Goal: Transaction & Acquisition: Purchase product/service

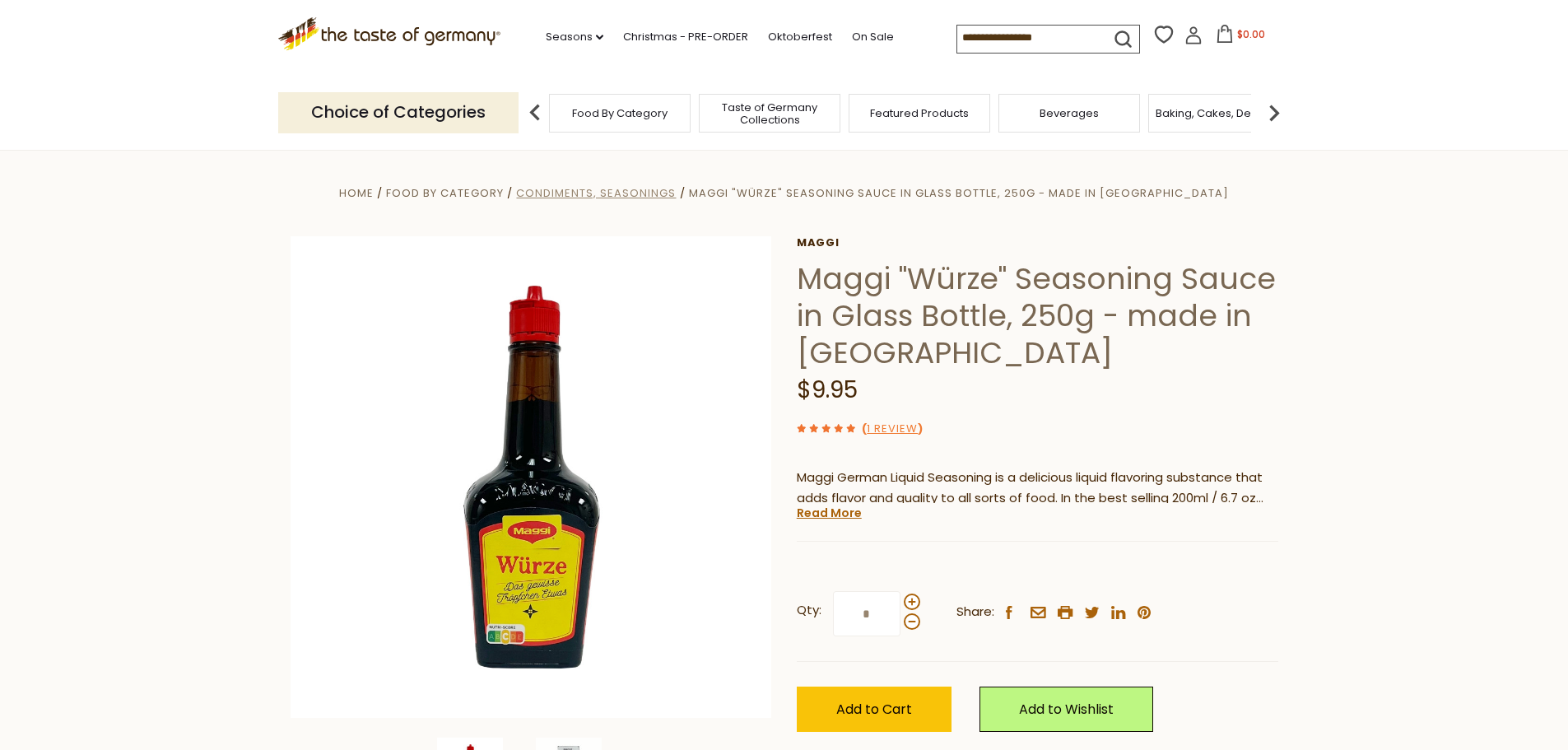
click at [664, 193] on span "Condiments, Seasonings" at bounding box center [595, 193] width 160 height 16
click at [1274, 116] on img at bounding box center [1274, 112] width 33 height 33
click at [1273, 116] on img at bounding box center [1274, 112] width 33 height 33
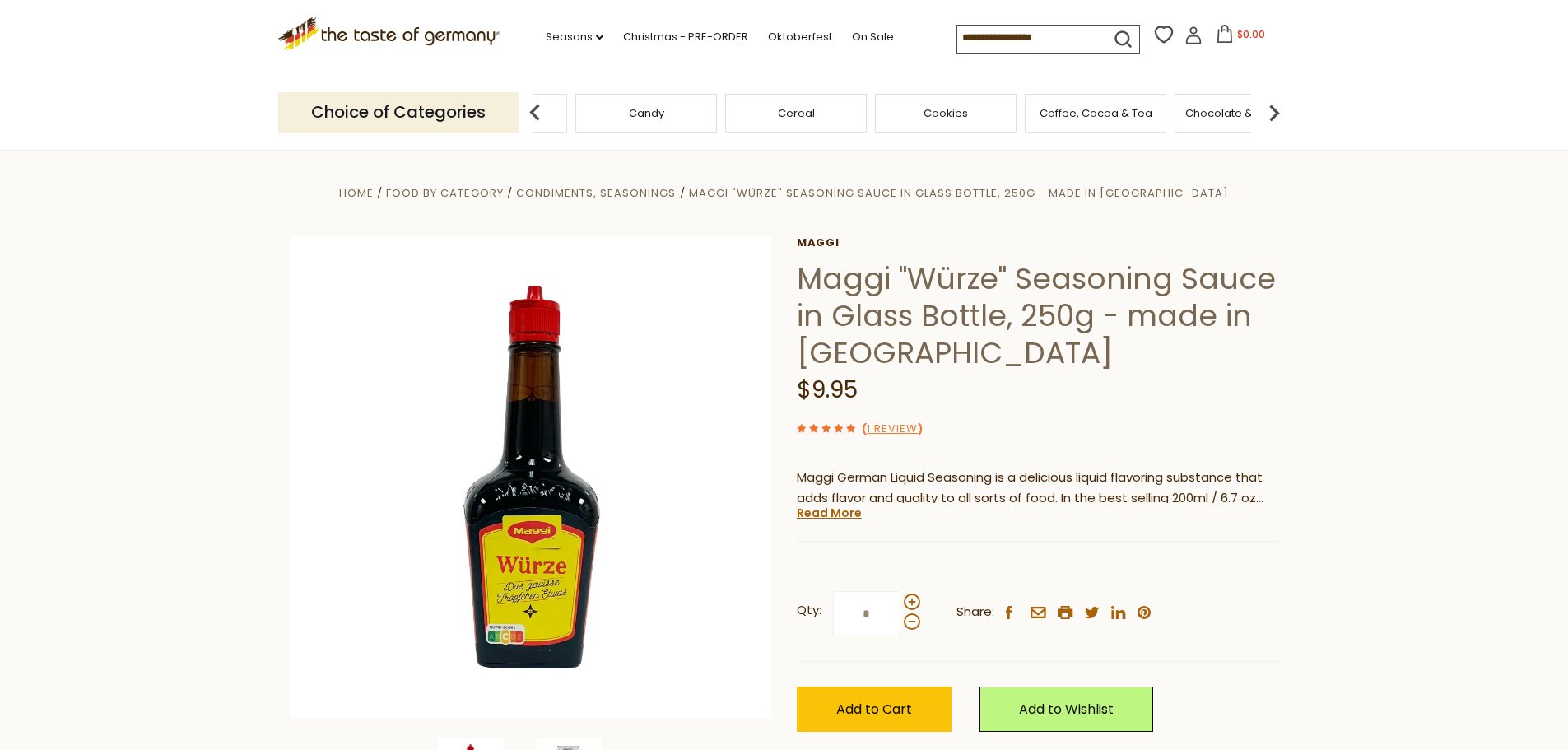
click at [1273, 116] on img at bounding box center [1274, 112] width 33 height 33
click at [1272, 116] on img at bounding box center [1274, 112] width 33 height 33
click at [696, 41] on link "Christmas - PRE-ORDER" at bounding box center [686, 36] width 125 height 18
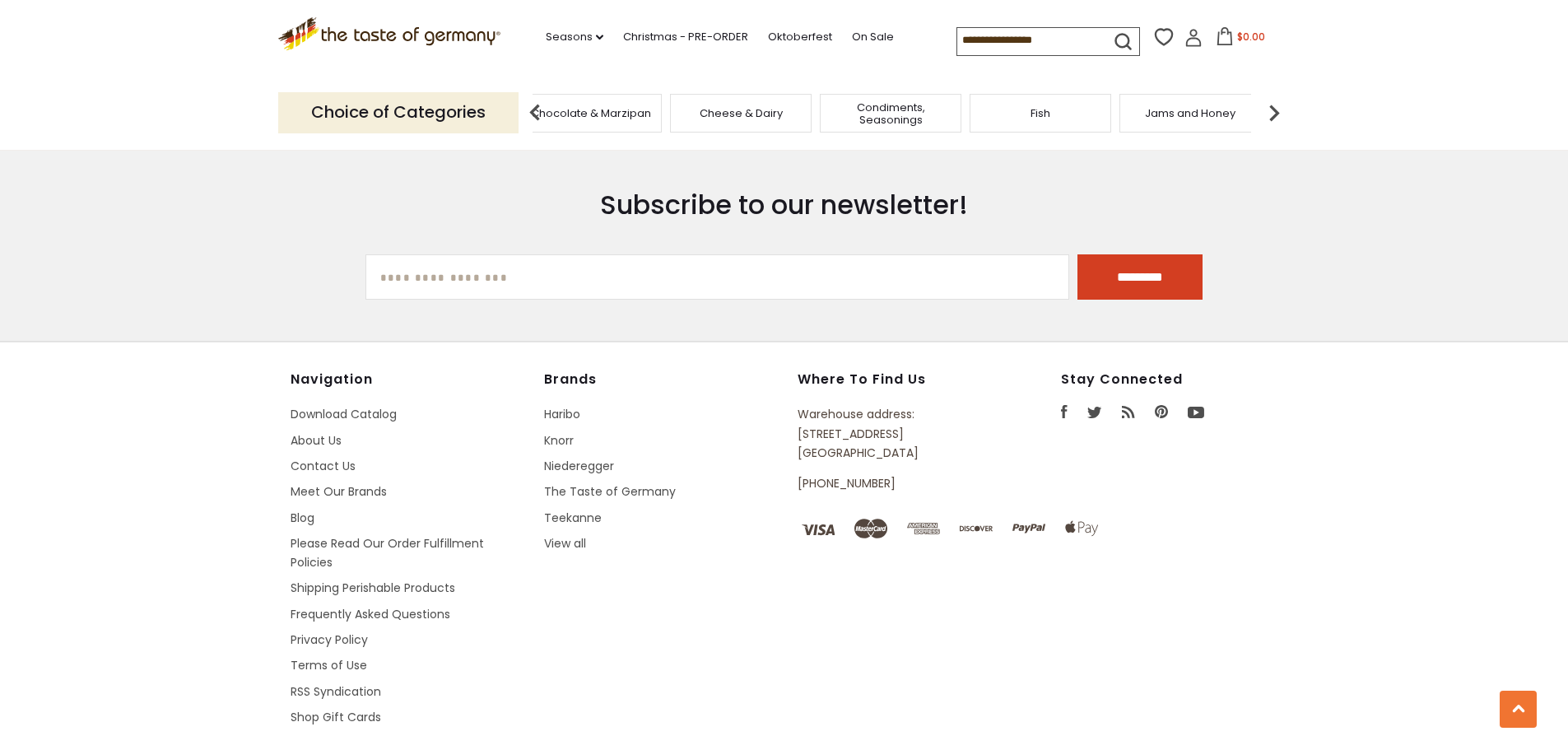
scroll to position [1471, 0]
